Goal: Transaction & Acquisition: Obtain resource

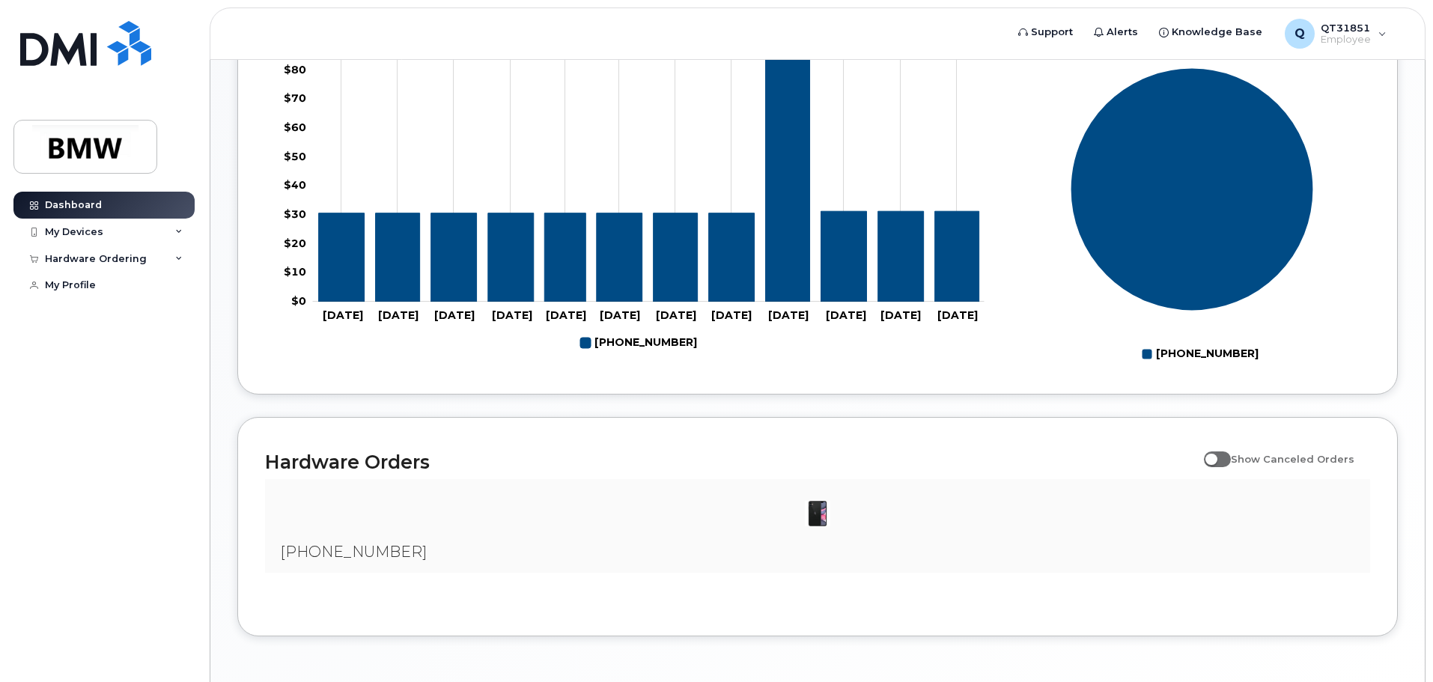
scroll to position [652, 0]
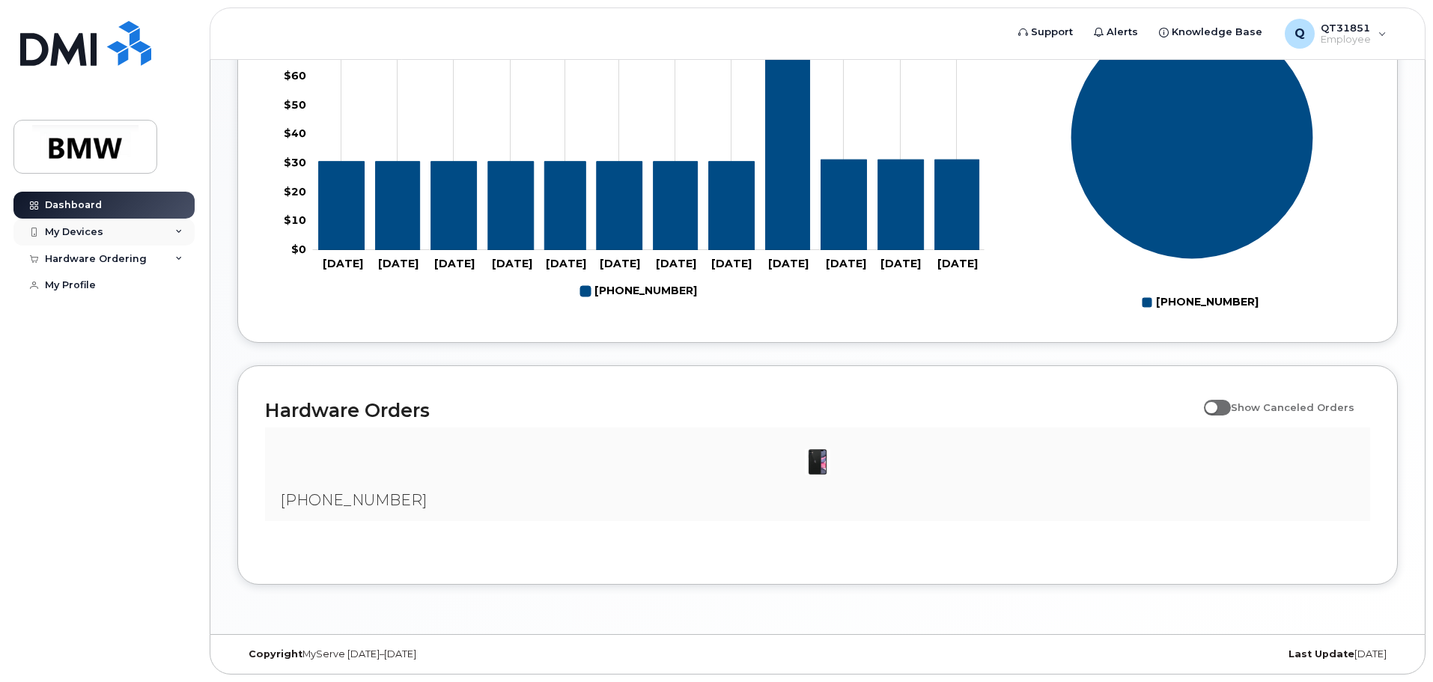
click at [104, 234] on div "My Devices" at bounding box center [103, 232] width 181 height 27
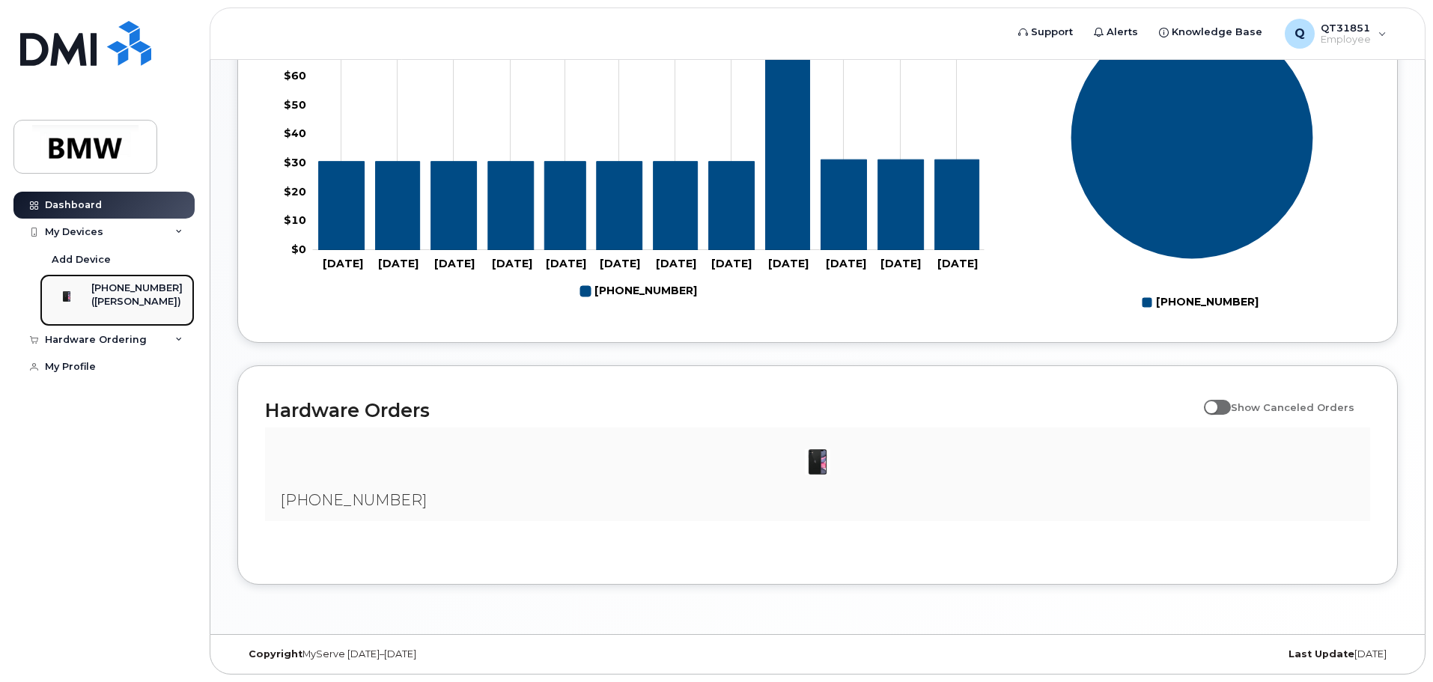
click at [115, 297] on div "([PERSON_NAME])" at bounding box center [136, 301] width 91 height 13
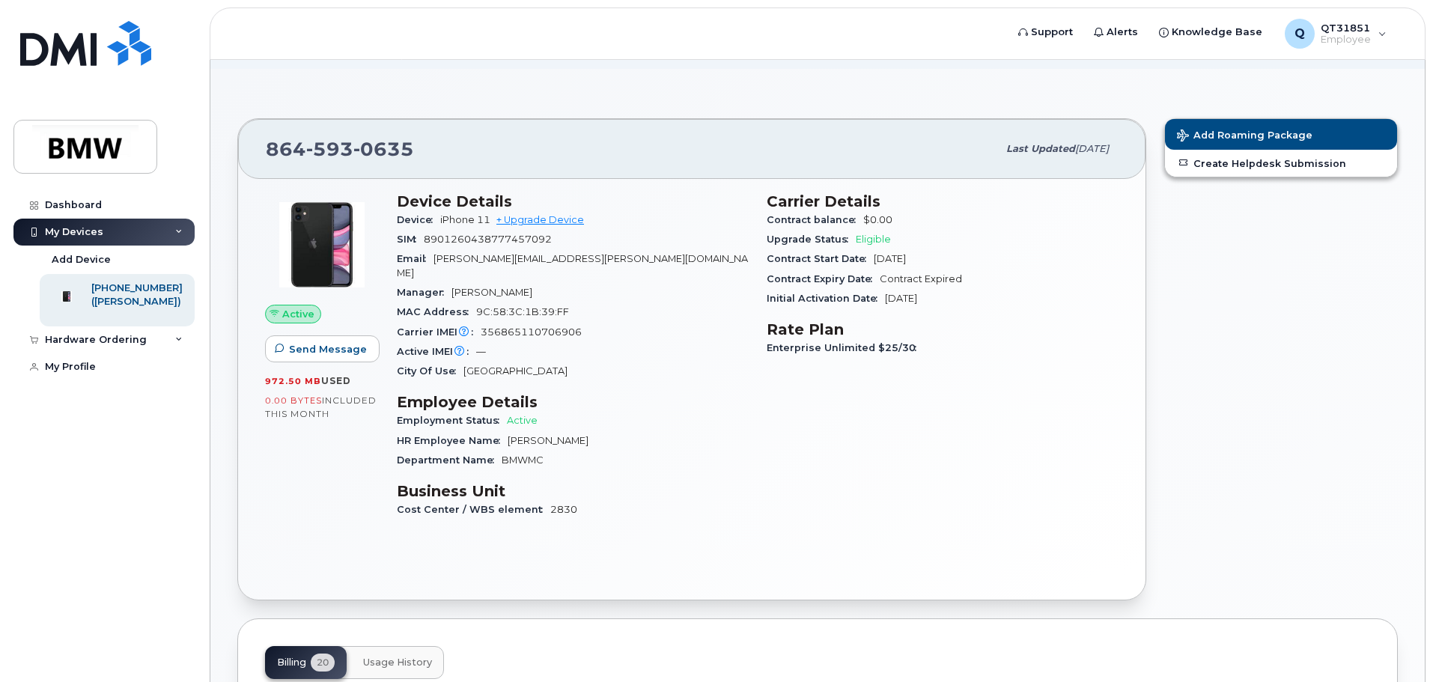
scroll to position [67, 0]
click at [548, 225] on link "+ Upgrade Device" at bounding box center [540, 220] width 88 height 11
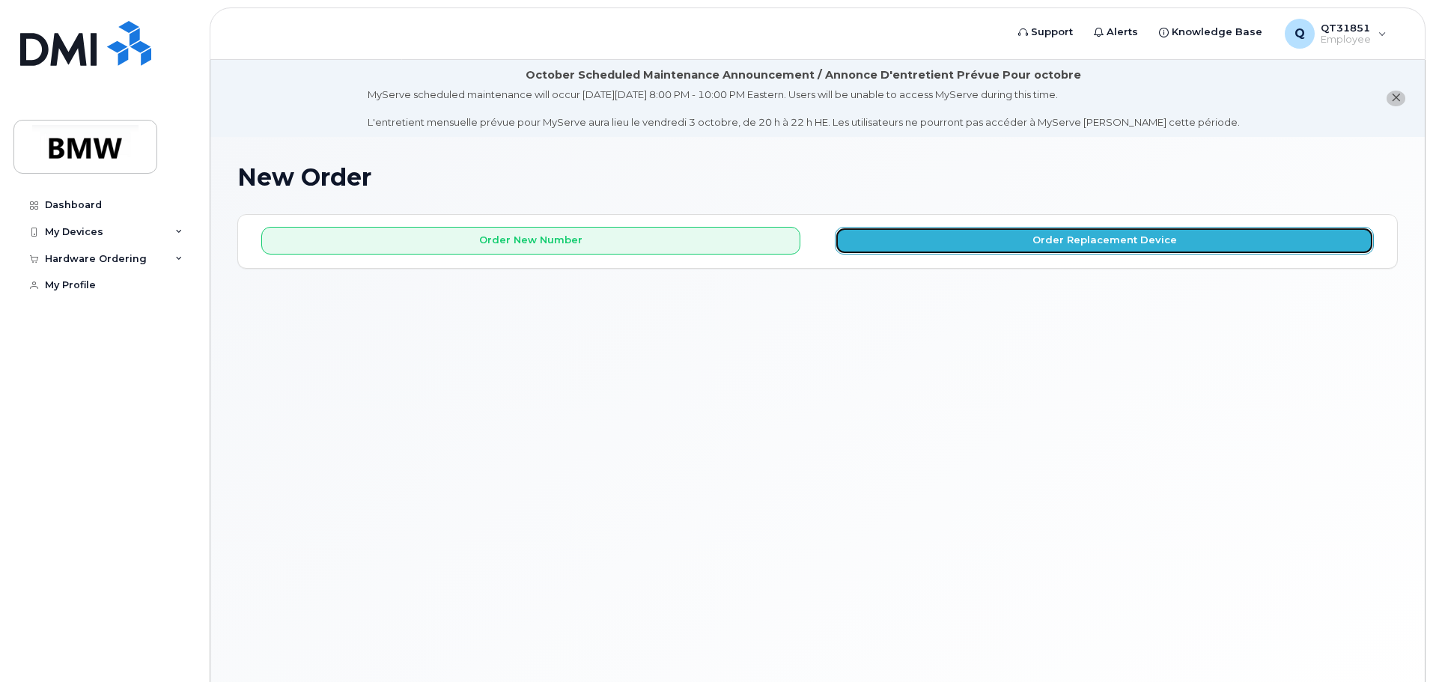
click at [946, 237] on button "Order Replacement Device" at bounding box center [1104, 241] width 539 height 28
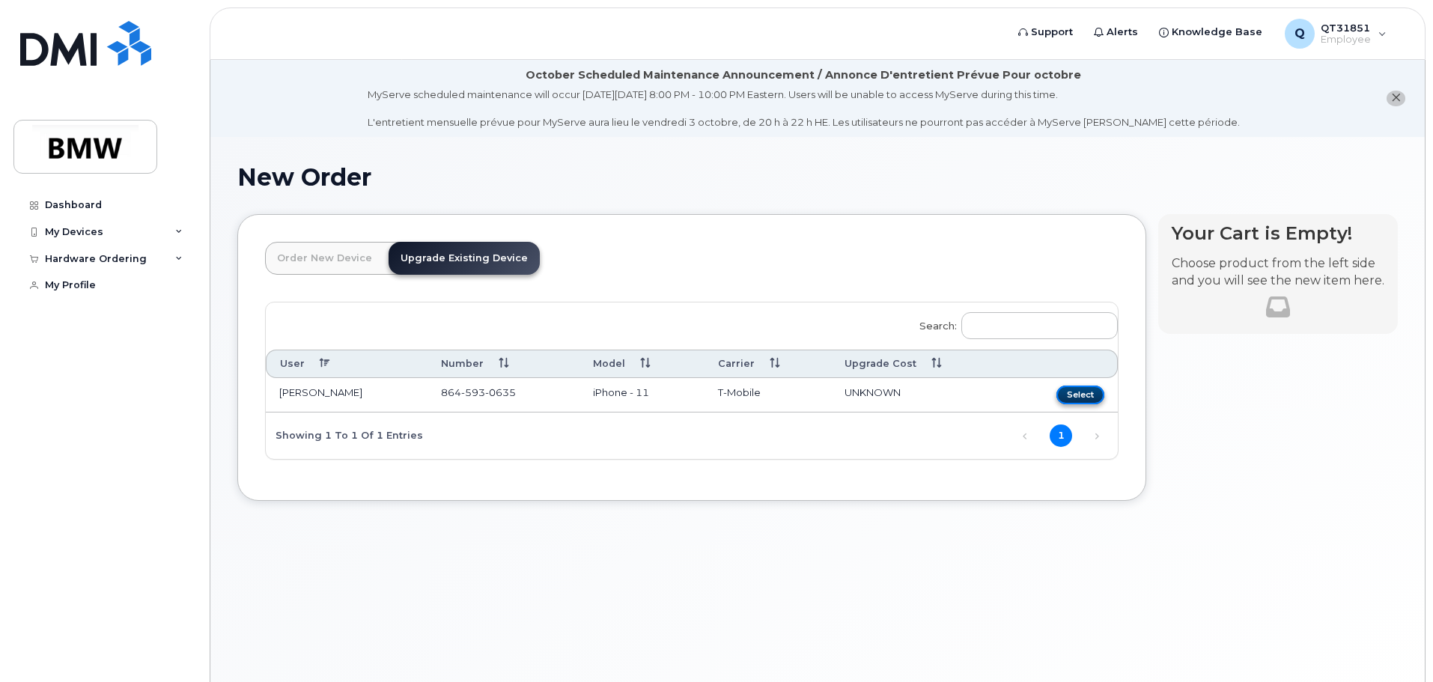
click at [1090, 393] on button "Select" at bounding box center [1080, 395] width 48 height 19
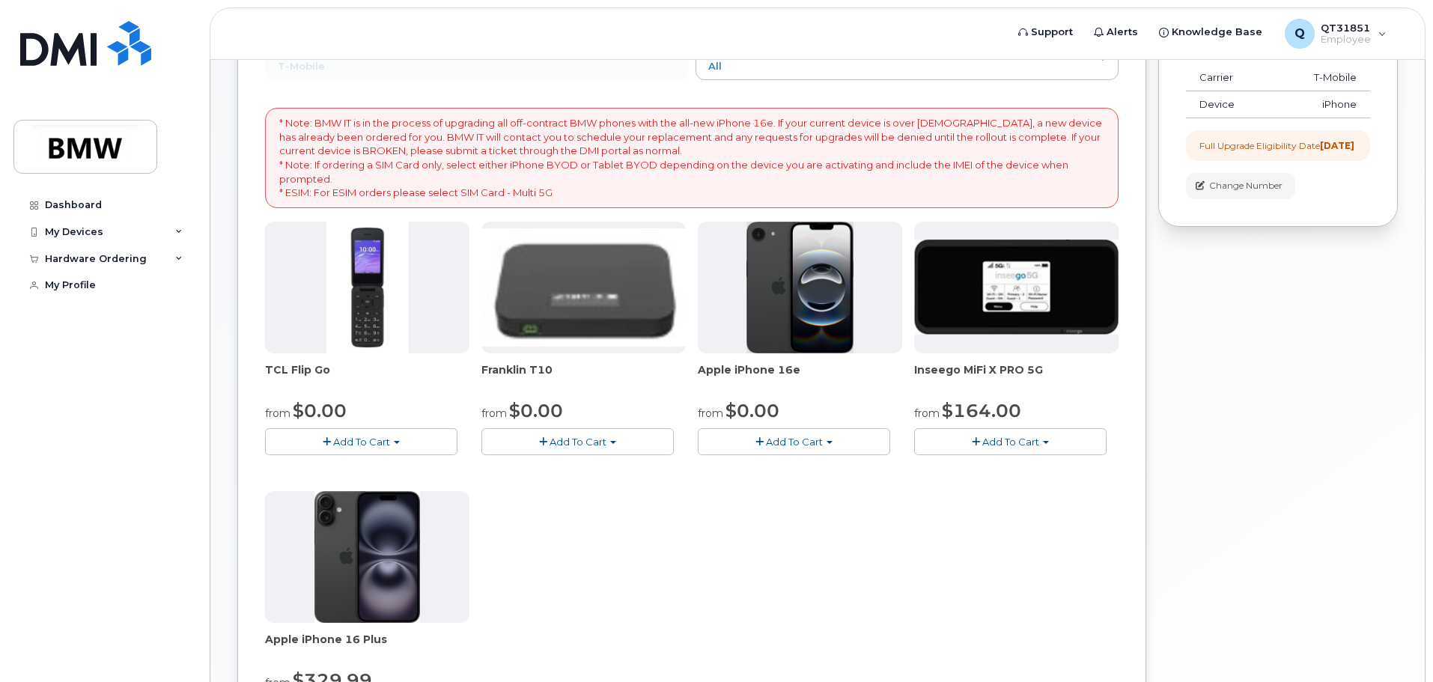
scroll to position [261, 0]
click at [806, 279] on img at bounding box center [800, 287] width 108 height 132
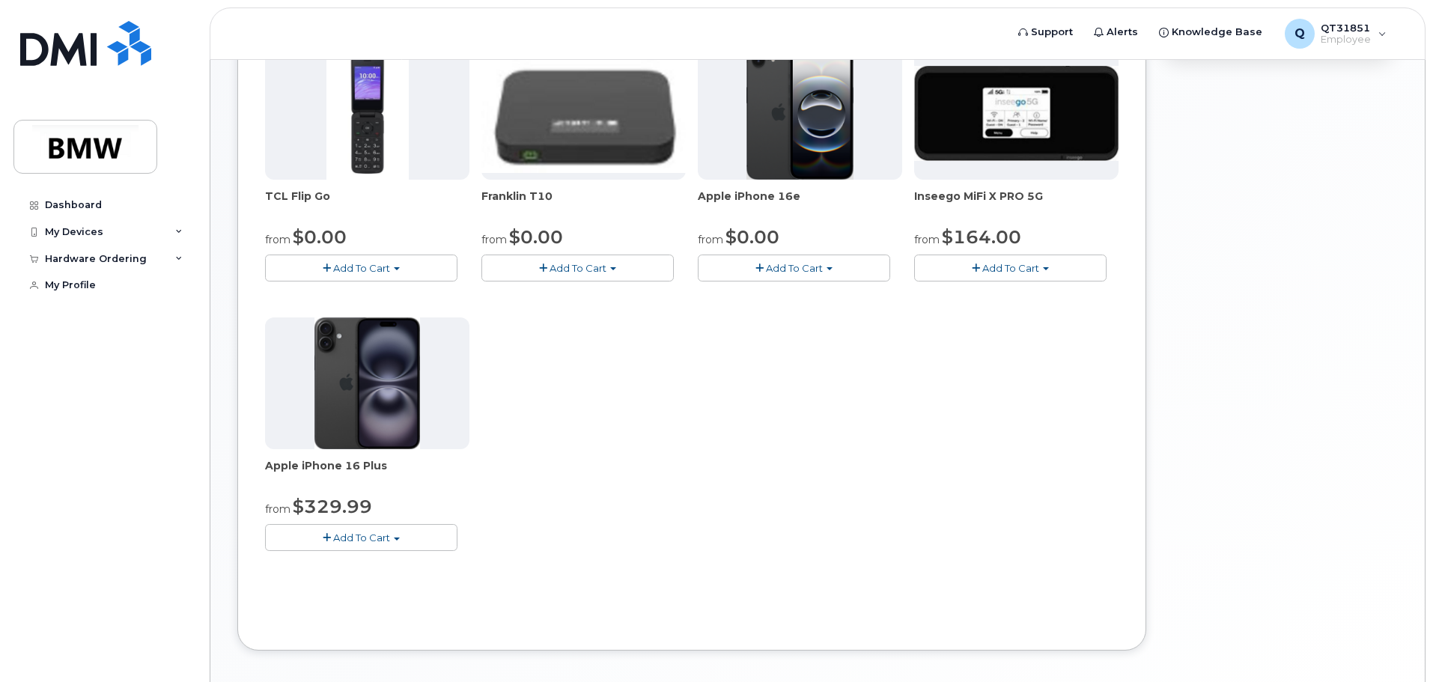
scroll to position [437, 0]
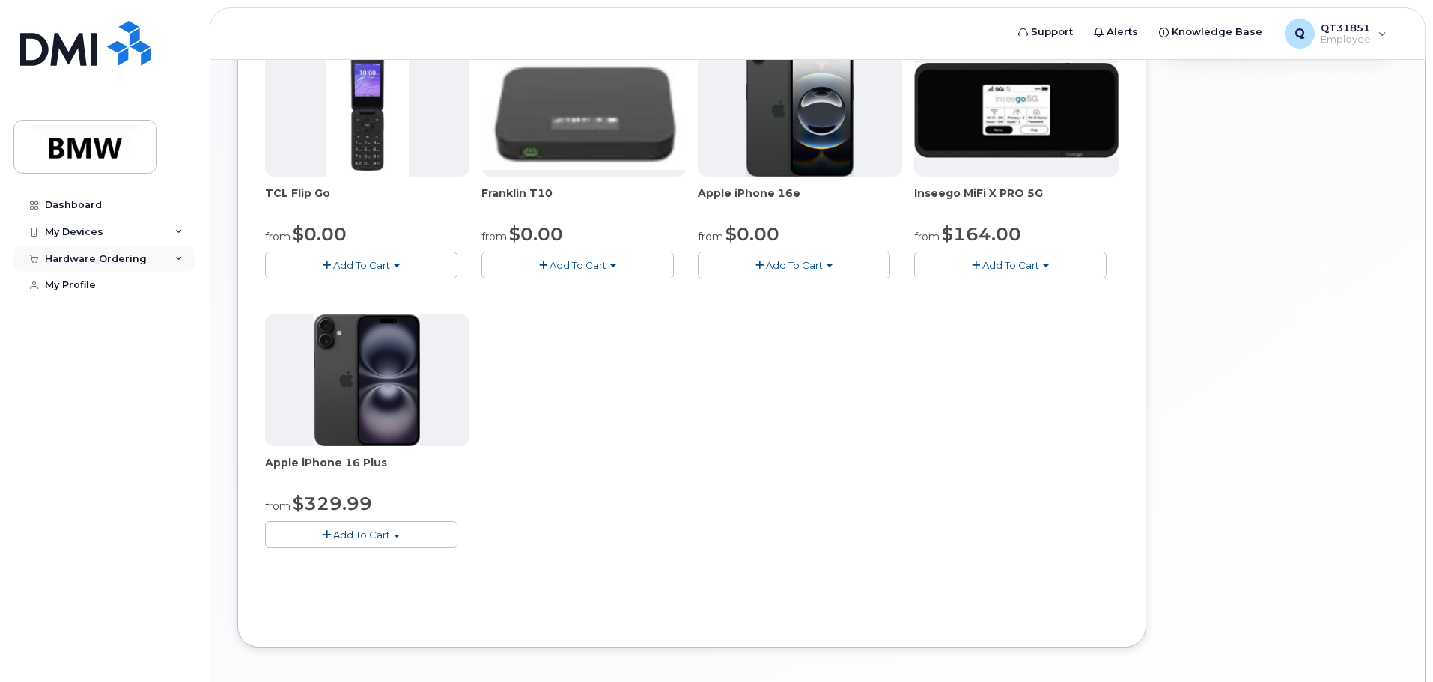
click at [122, 258] on div "Hardware Ordering" at bounding box center [96, 259] width 102 height 12
click at [83, 209] on div "Dashboard" at bounding box center [73, 205] width 57 height 12
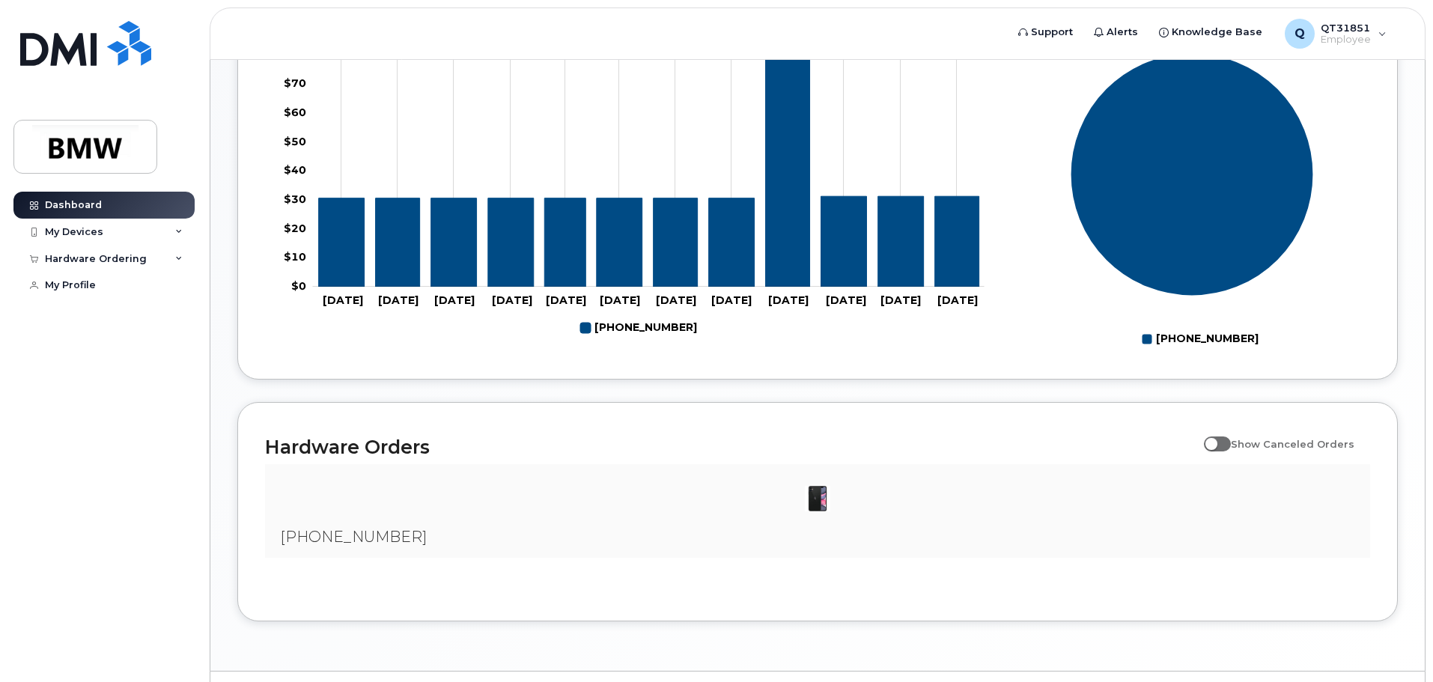
scroll to position [681, 0]
